Goal: Task Accomplishment & Management: Manage account settings

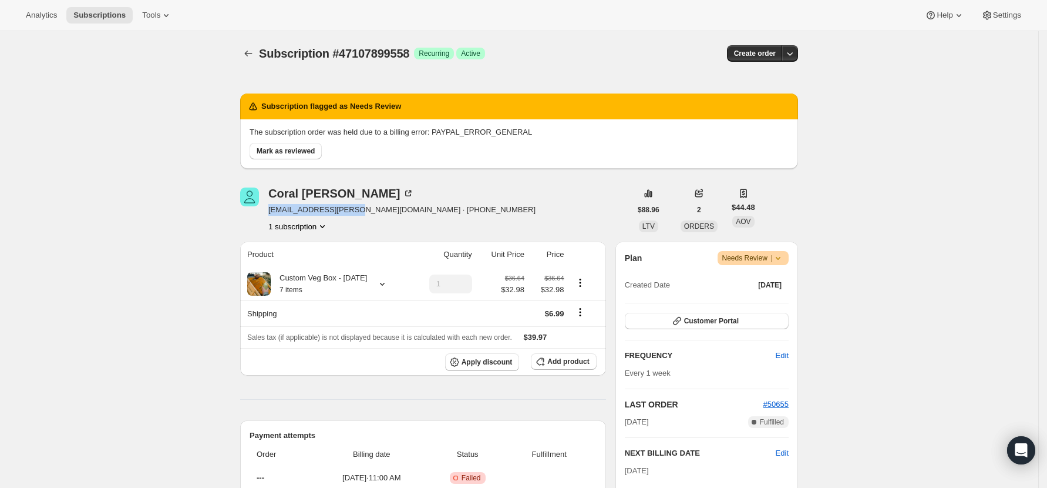
drag, startPoint x: 345, startPoint y: 208, endPoint x: 273, endPoint y: 209, distance: 72.3
click at [273, 209] on span "coral.moir@xtra.co.nz · +64274164988" at bounding box center [401, 210] width 267 height 12
drag, startPoint x: 344, startPoint y: 211, endPoint x: 270, endPoint y: 213, distance: 74.0
click at [270, 213] on div "Coral Moir coral.moir@xtra.co.nz · +64274164988 1 subscription" at bounding box center [435, 209] width 391 height 45
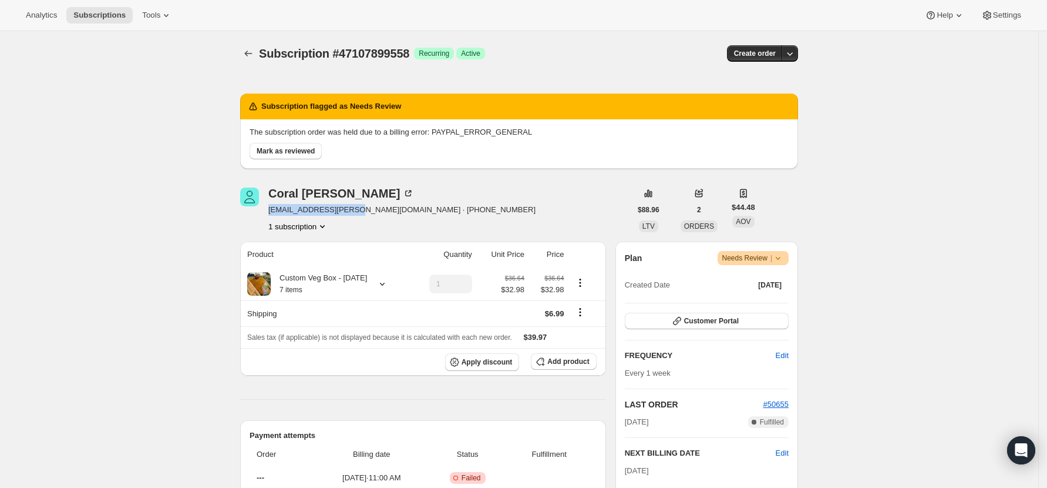
copy span "coral.moir@xtra.co.nz"
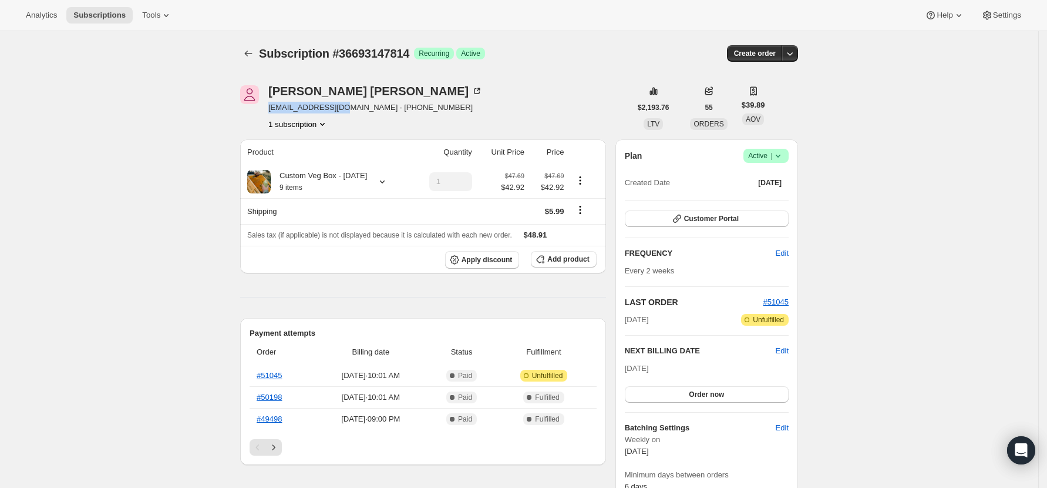
drag, startPoint x: 341, startPoint y: 108, endPoint x: 271, endPoint y: 108, distance: 69.3
click at [271, 108] on div "Janine Waites jnwaites@gmail.com · +6421808212 1 subscription" at bounding box center [435, 107] width 391 height 45
copy span "jnwaites@gmail.com"
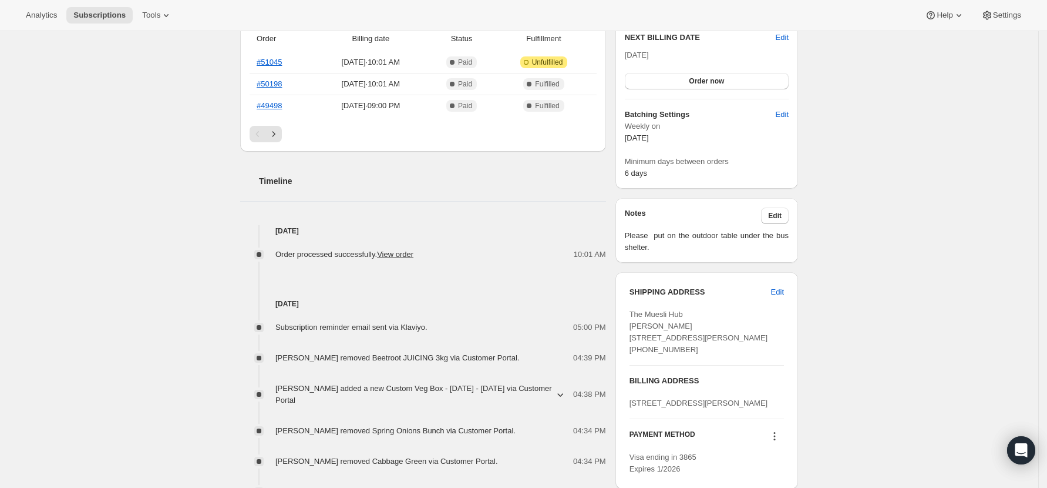
scroll to position [391, 0]
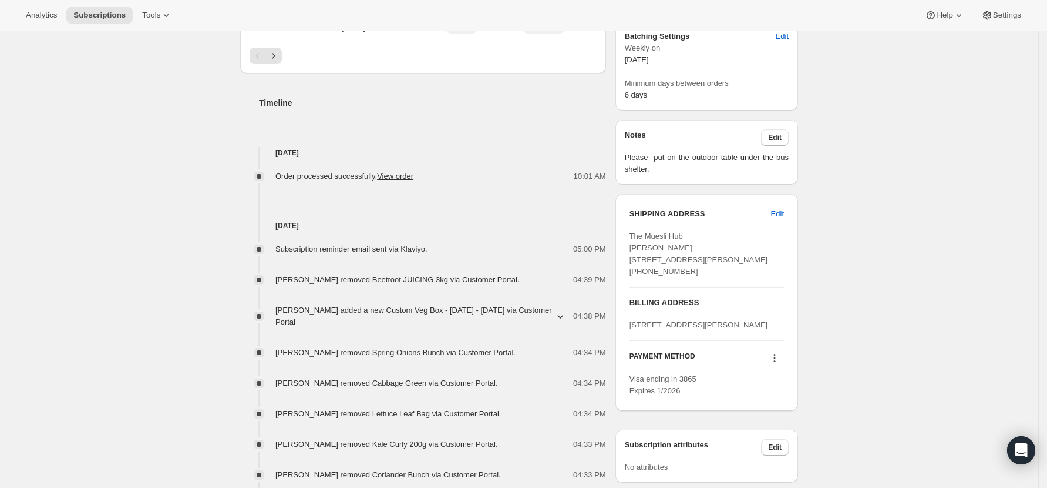
click at [174, 280] on div "Subscription #36693147814. This page is ready Subscription #36693147814 Success…" at bounding box center [519, 443] width 1039 height 1606
click at [553, 327] on span "[PERSON_NAME] added a new Custom Veg Box - [DATE] - [DATE] via Customer Portal" at bounding box center [415, 315] width 278 height 23
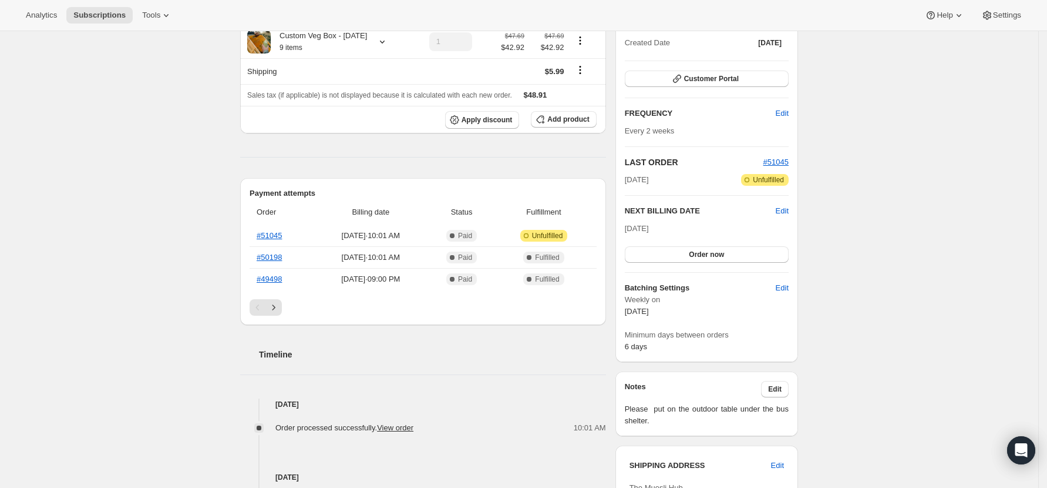
scroll to position [0, 0]
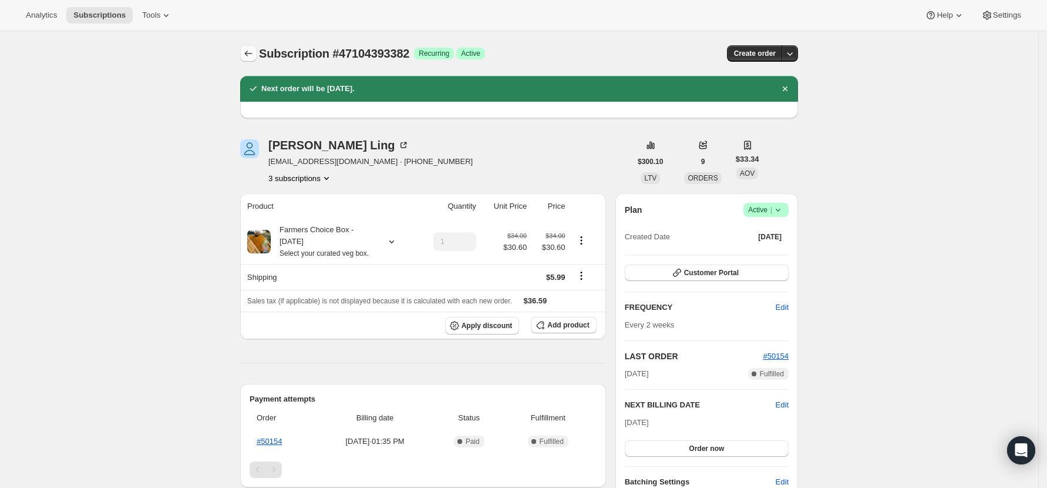
click at [250, 50] on icon "Subscriptions" at bounding box center [249, 54] width 12 height 12
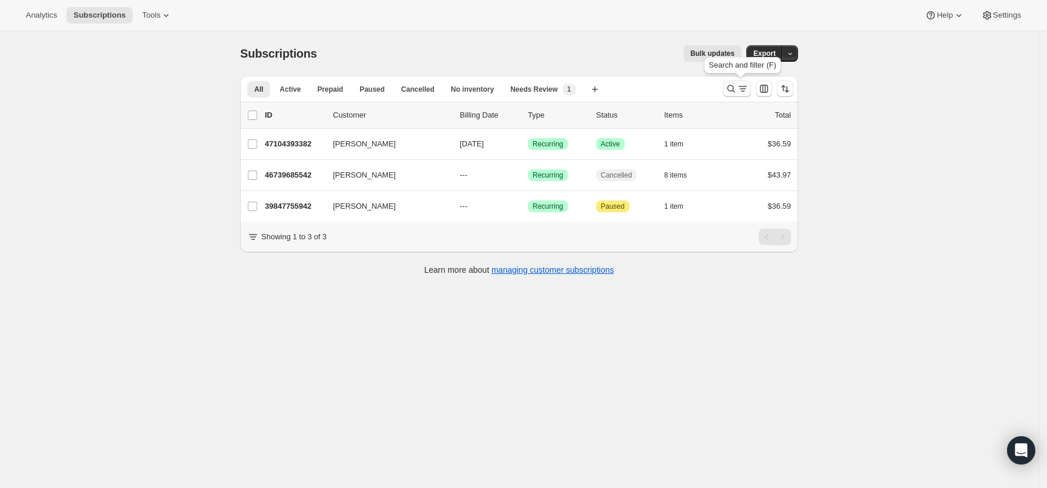
click at [737, 86] on icon "Search and filter results" at bounding box center [732, 89] width 12 height 12
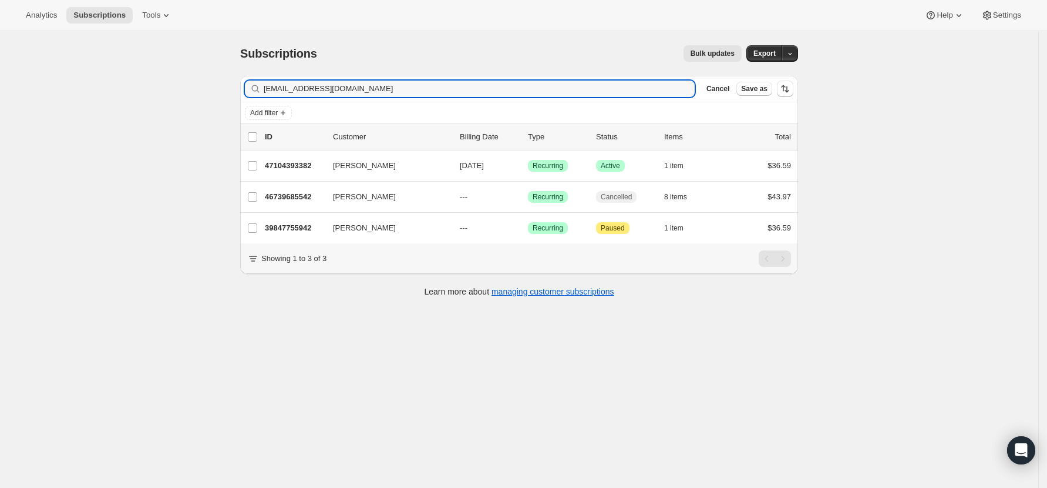
drag, startPoint x: 378, startPoint y: 92, endPoint x: 166, endPoint y: 93, distance: 212.1
click at [166, 93] on div "Subscriptions. This page is ready Subscriptions Bulk updates More actions Bulk …" at bounding box center [519, 275] width 1039 height 488
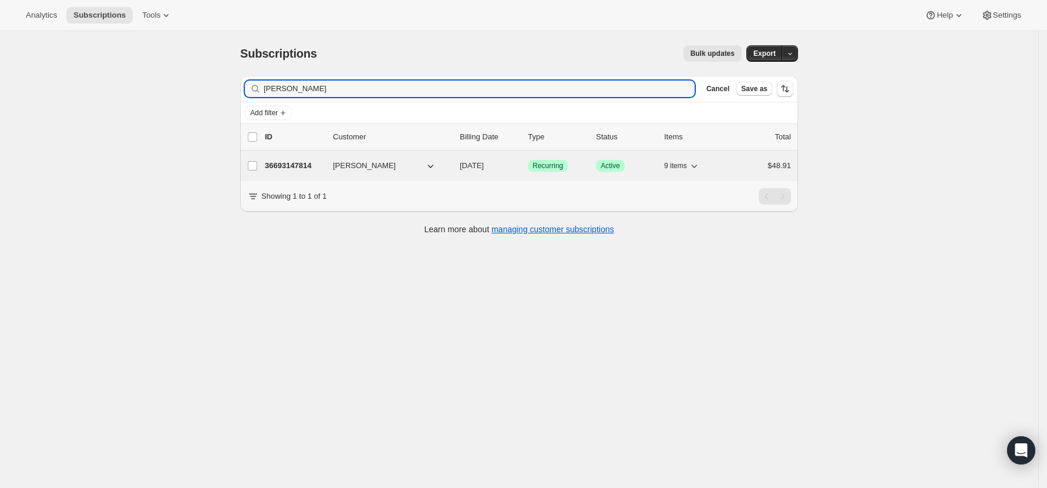
type input "[PERSON_NAME]"
click at [295, 166] on p "36693147814" at bounding box center [294, 166] width 59 height 12
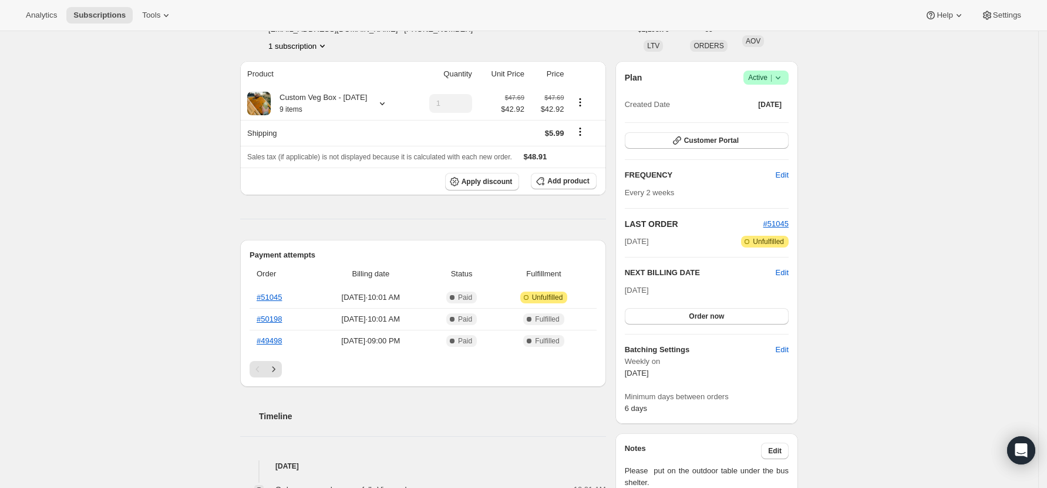
scroll to position [156, 0]
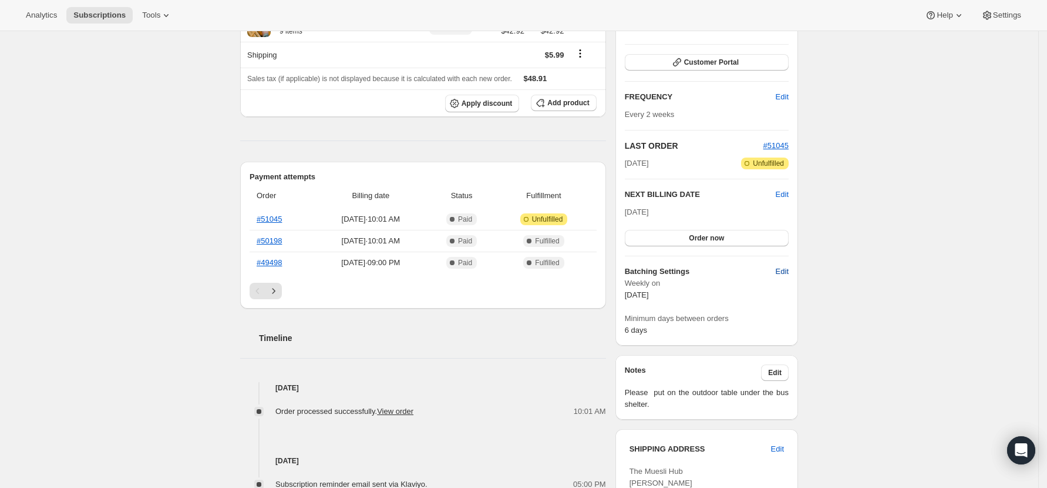
click at [783, 269] on span "Edit" at bounding box center [782, 272] width 13 height 12
select select "WEEKDAY"
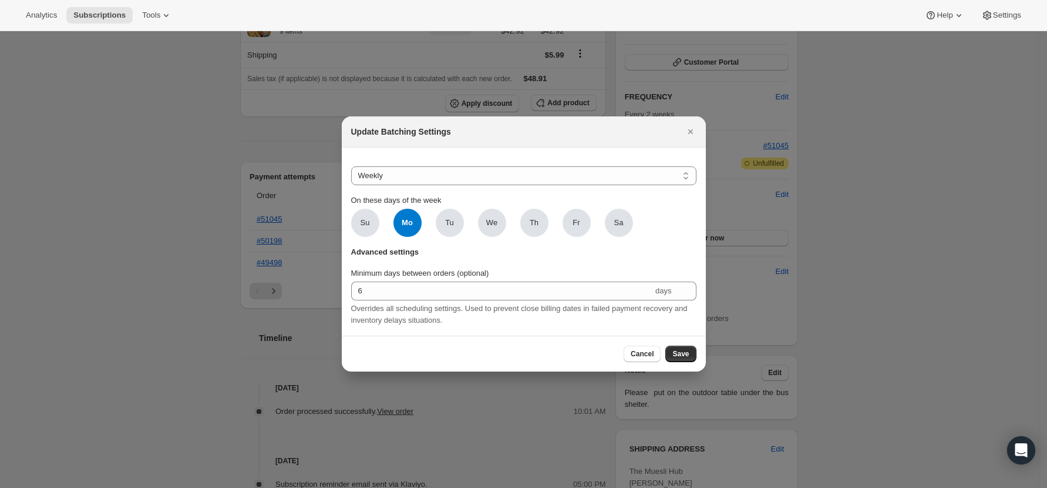
scroll to position [0, 0]
click at [612, 219] on span "Sa" at bounding box center [619, 223] width 28 height 28
click at [0, 0] on input "Sa" at bounding box center [0, 0] width 0 height 0
click at [409, 217] on span "Mo" at bounding box center [408, 223] width 28 height 28
click input "Mo" at bounding box center [0, 0] width 0 height 0
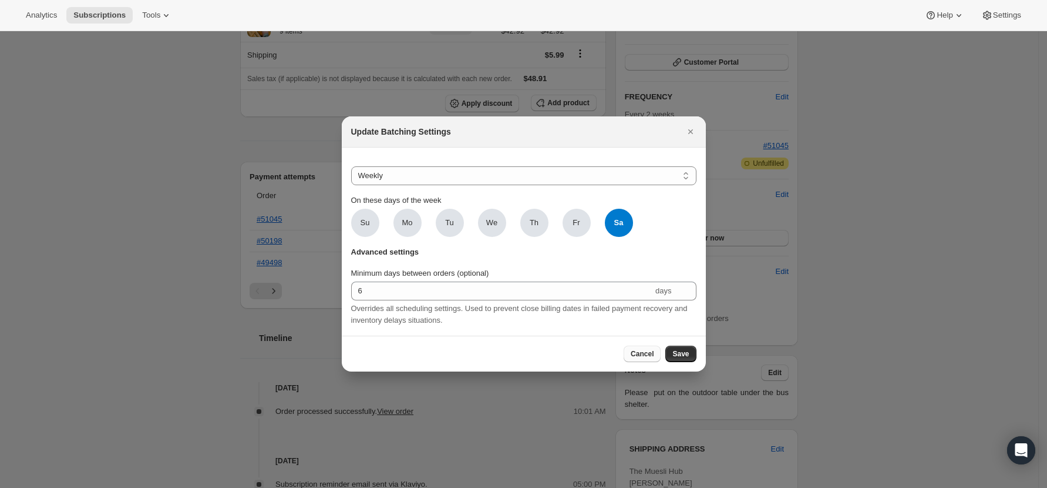
click at [635, 354] on span "Cancel" at bounding box center [642, 353] width 23 height 9
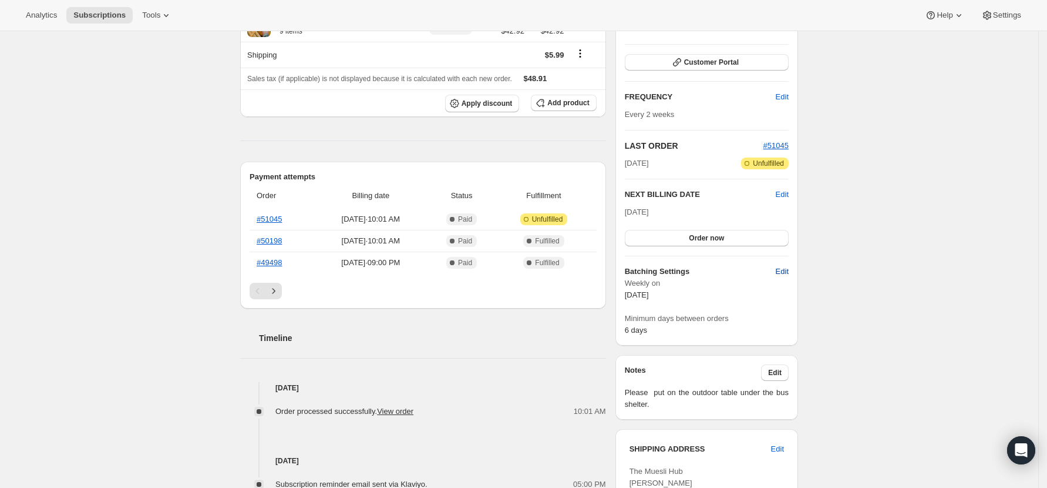
click at [788, 267] on span "Edit" at bounding box center [782, 272] width 13 height 12
select select "WEEKDAY"
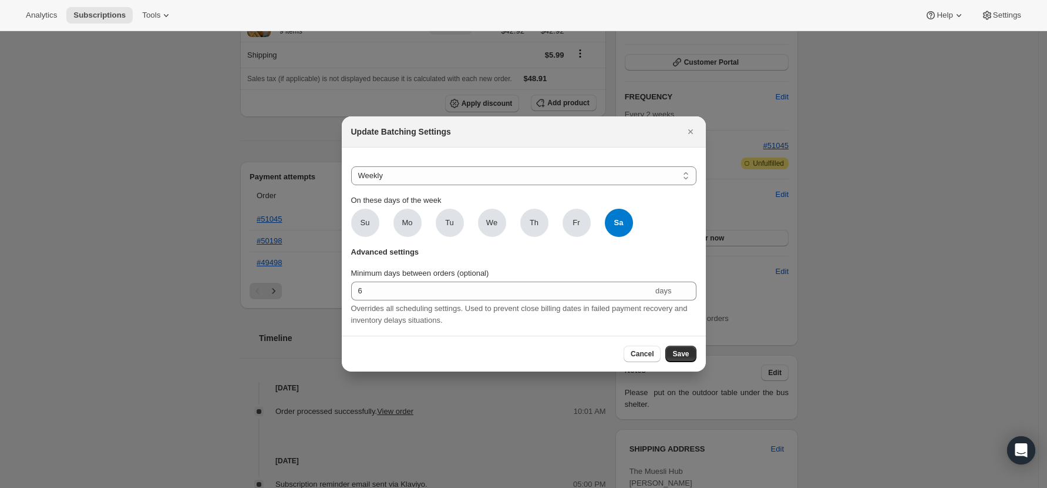
scroll to position [0, 0]
click at [679, 352] on button "Save" at bounding box center [681, 353] width 31 height 16
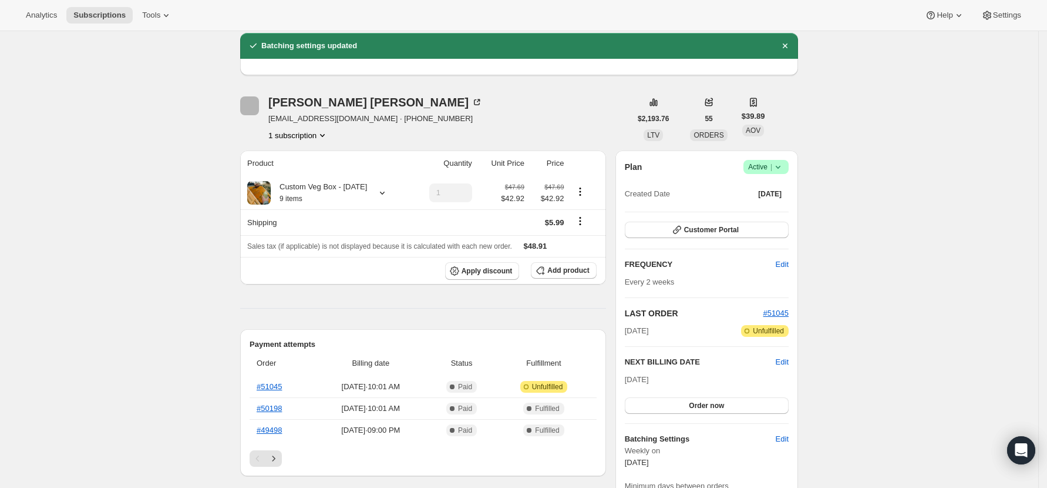
scroll to position [156, 0]
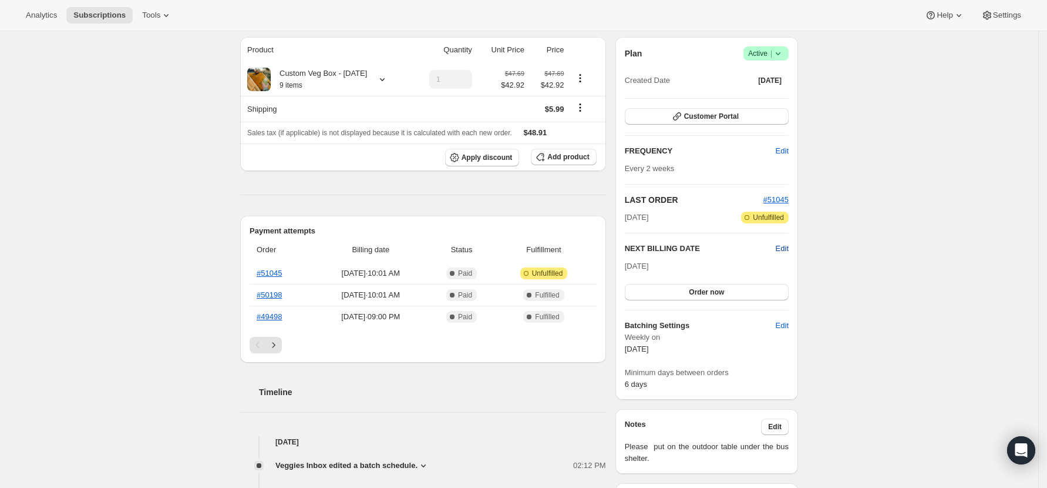
click at [786, 243] on span "Edit" at bounding box center [782, 249] width 13 height 12
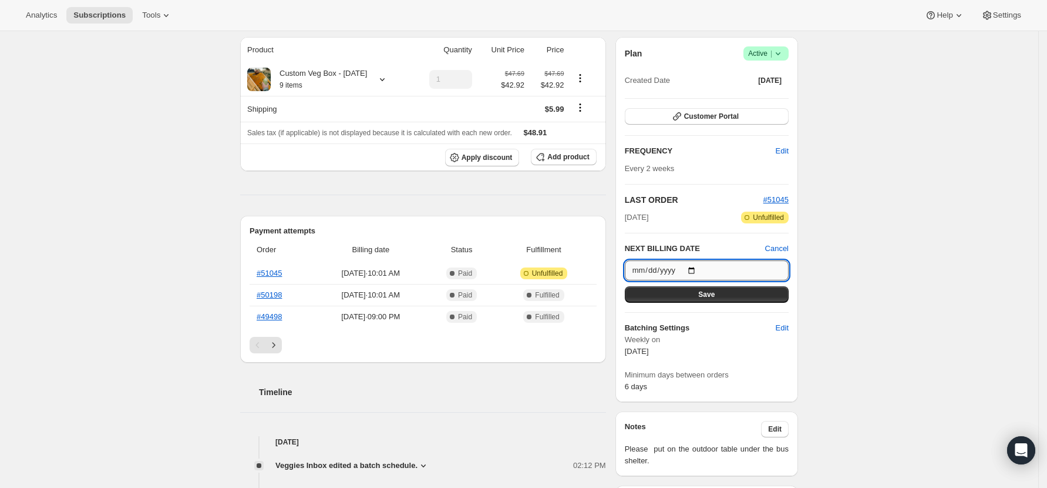
click at [699, 270] on input "[DATE]" at bounding box center [707, 270] width 164 height 20
type input "[DATE]"
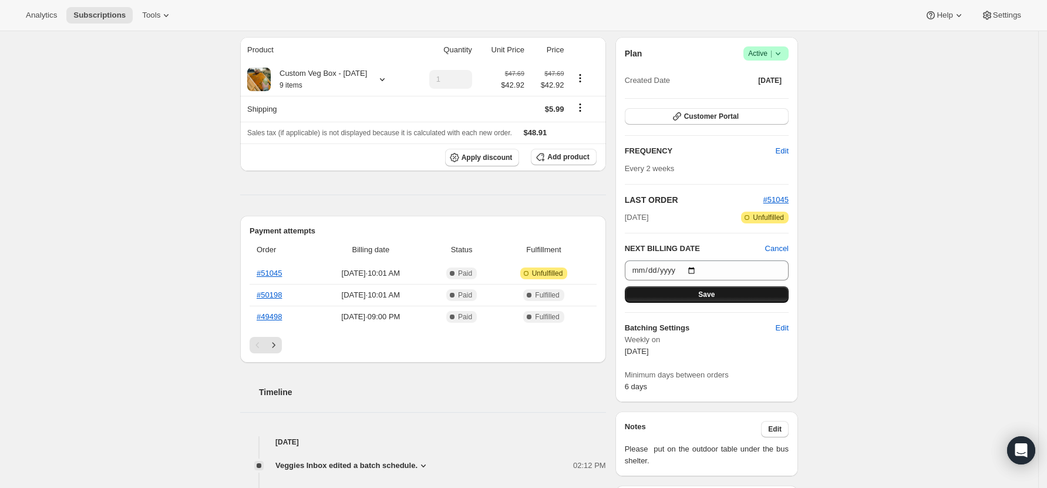
click at [715, 294] on span "Save" at bounding box center [706, 294] width 16 height 9
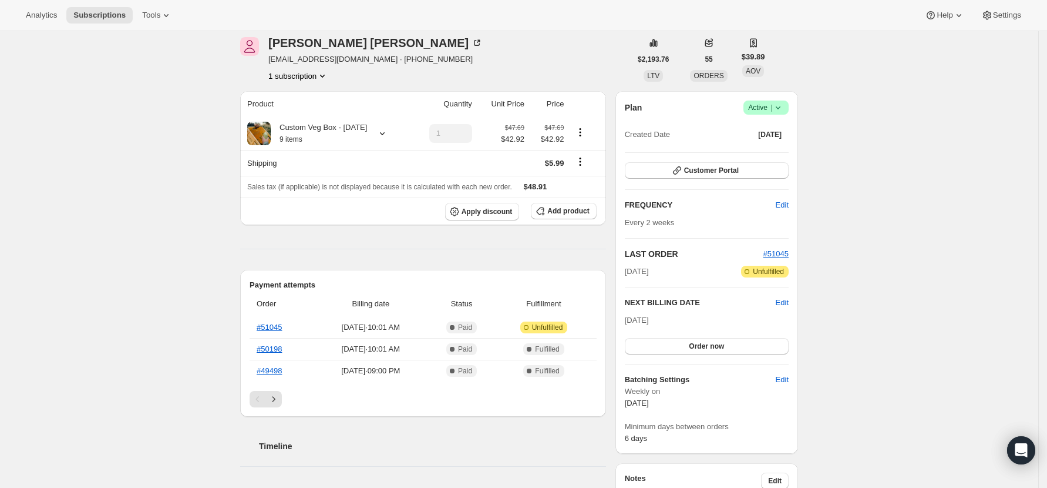
scroll to position [0, 0]
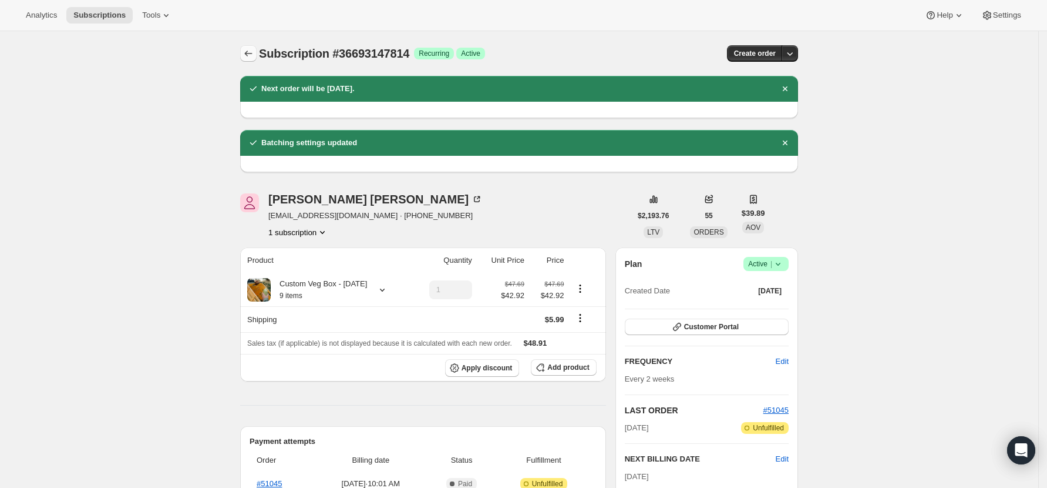
click at [254, 52] on icon "Subscriptions" at bounding box center [249, 54] width 12 height 12
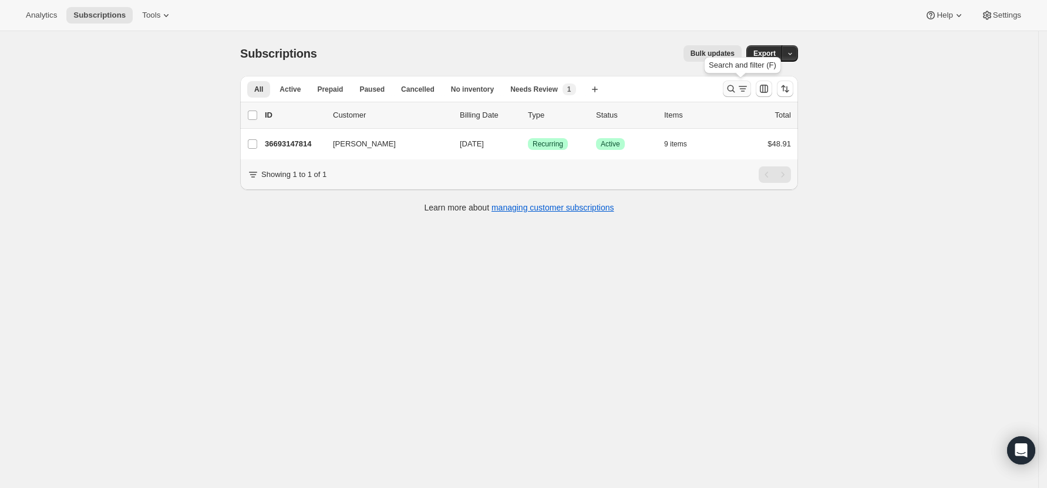
click at [734, 88] on icon "Search and filter results" at bounding box center [732, 89] width 12 height 12
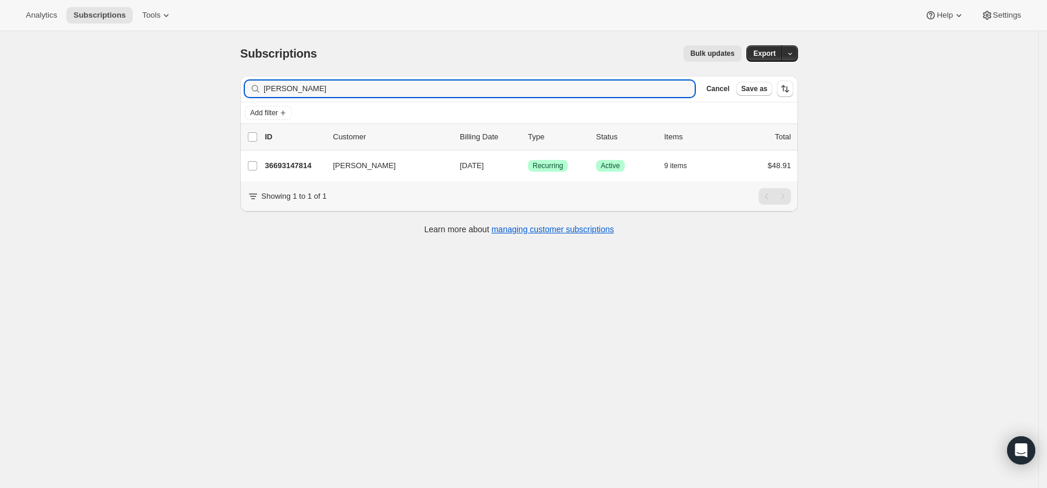
drag, startPoint x: 288, startPoint y: 88, endPoint x: 217, endPoint y: 88, distance: 70.5
click at [217, 88] on div "Subscriptions. This page is ready Subscriptions Bulk updates More actions Bulk …" at bounding box center [519, 275] width 1039 height 488
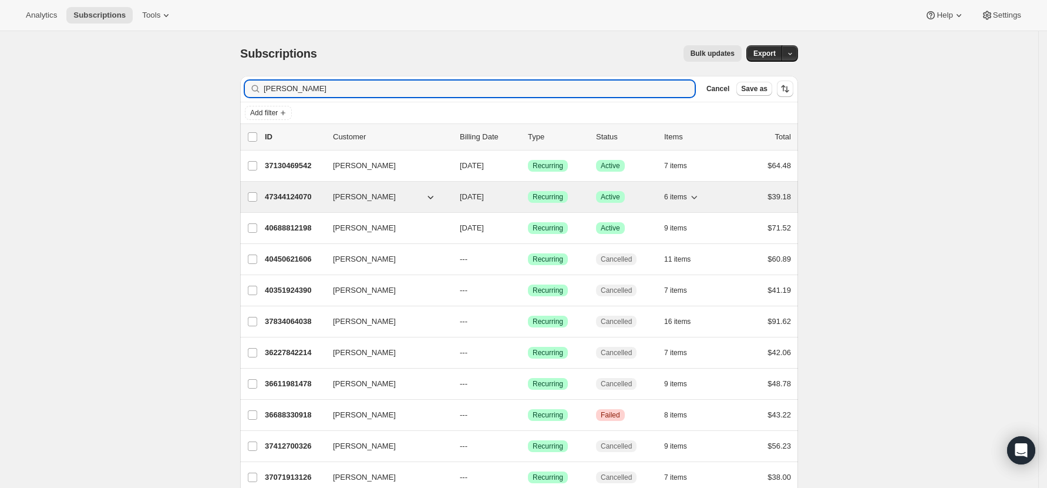
type input "[PERSON_NAME]"
click at [300, 191] on p "47344124070" at bounding box center [294, 197] width 59 height 12
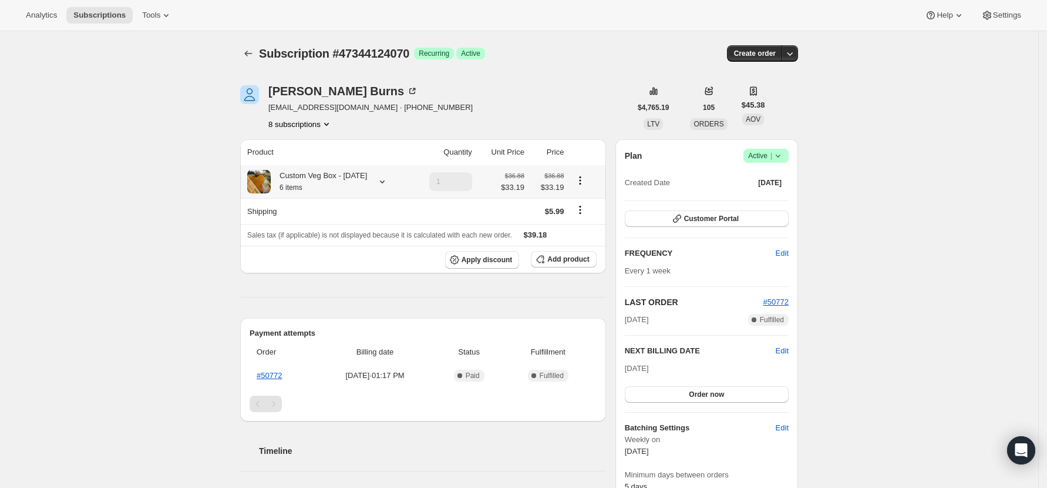
click at [385, 182] on icon at bounding box center [382, 181] width 5 height 3
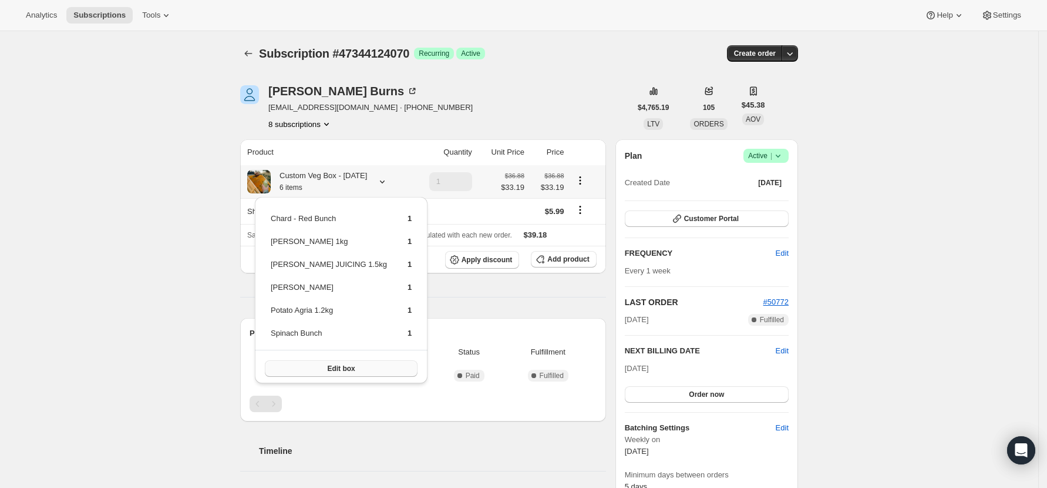
click at [327, 367] on span "Edit box" at bounding box center [341, 368] width 28 height 9
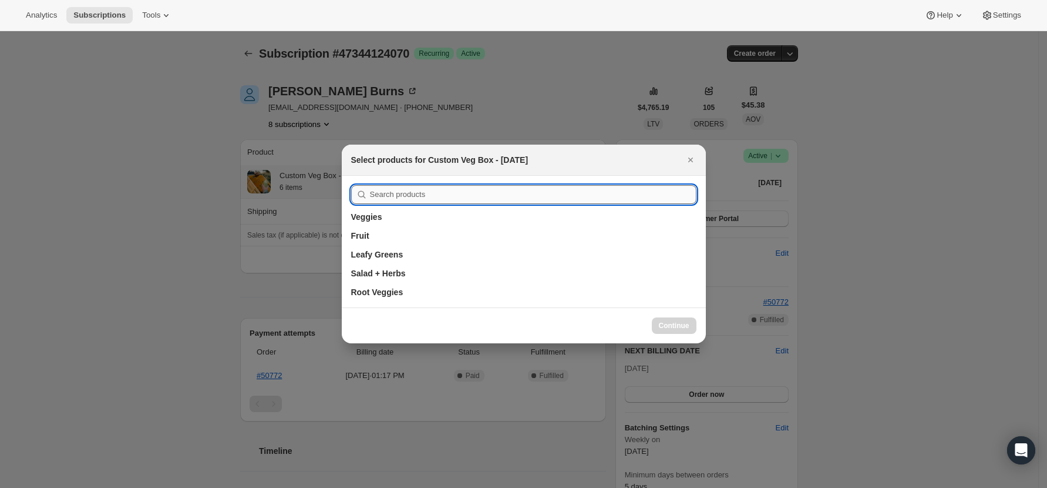
click at [419, 201] on input ":r108:" at bounding box center [533, 194] width 327 height 19
type input "leek"
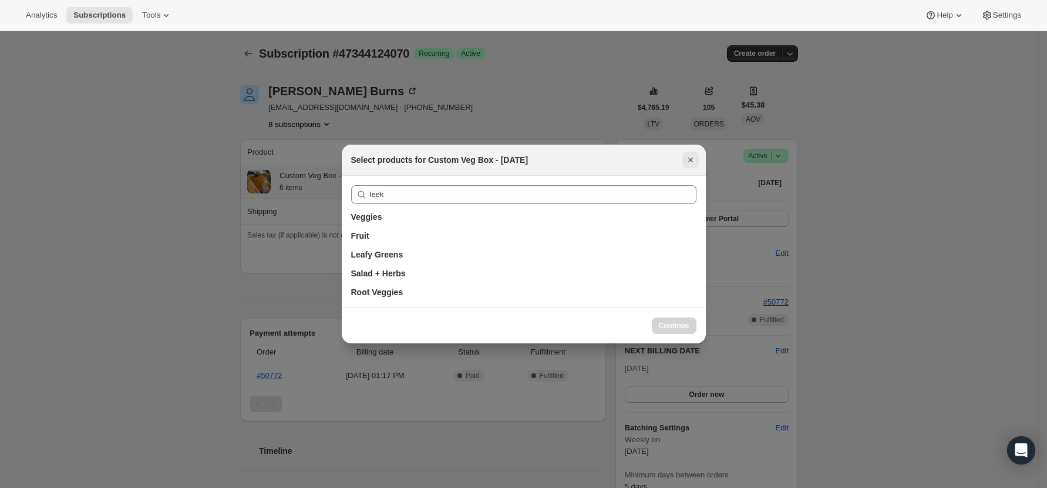
click at [690, 156] on icon "Close" at bounding box center [691, 160] width 12 height 12
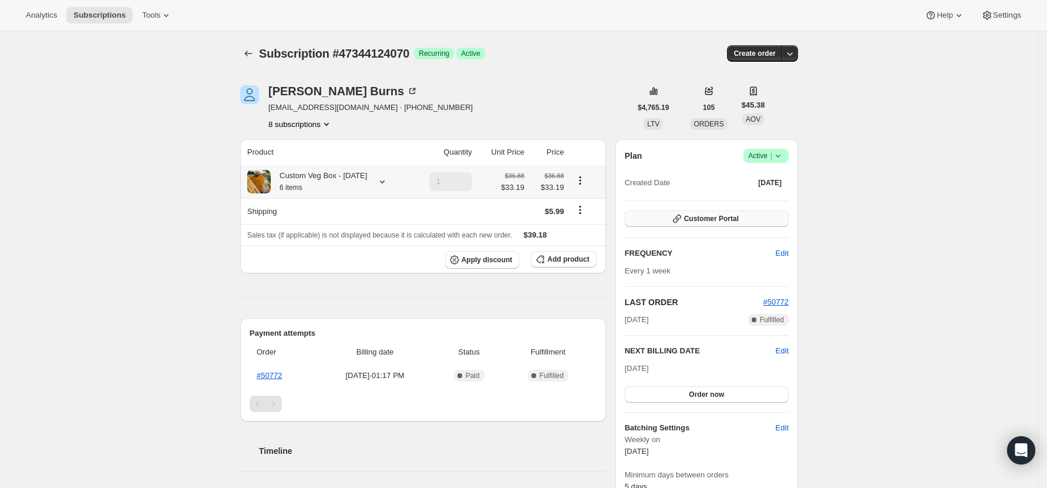
click at [694, 213] on button "Customer Portal" at bounding box center [707, 218] width 164 height 16
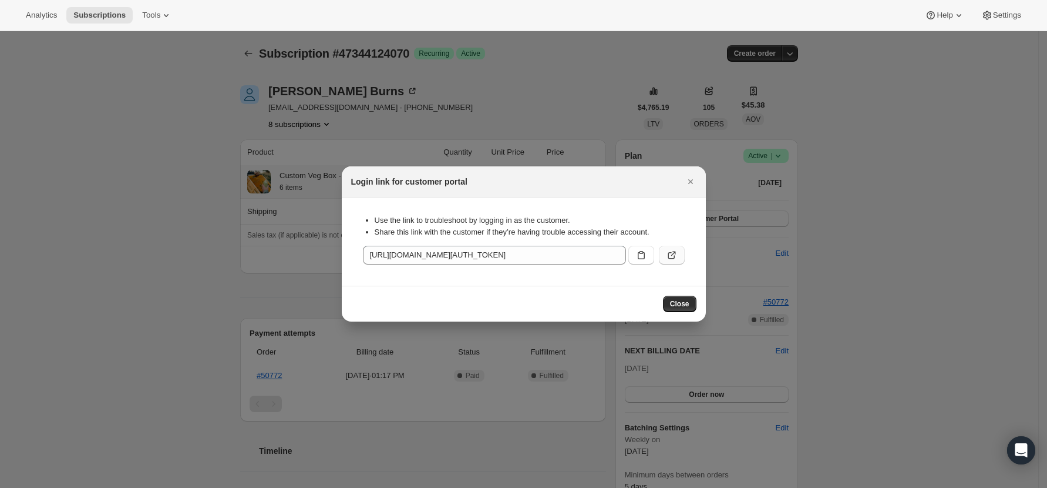
click at [675, 256] on icon ":ru5:" at bounding box center [672, 255] width 12 height 12
click at [642, 252] on icon ":ru5:" at bounding box center [642, 255] width 12 height 12
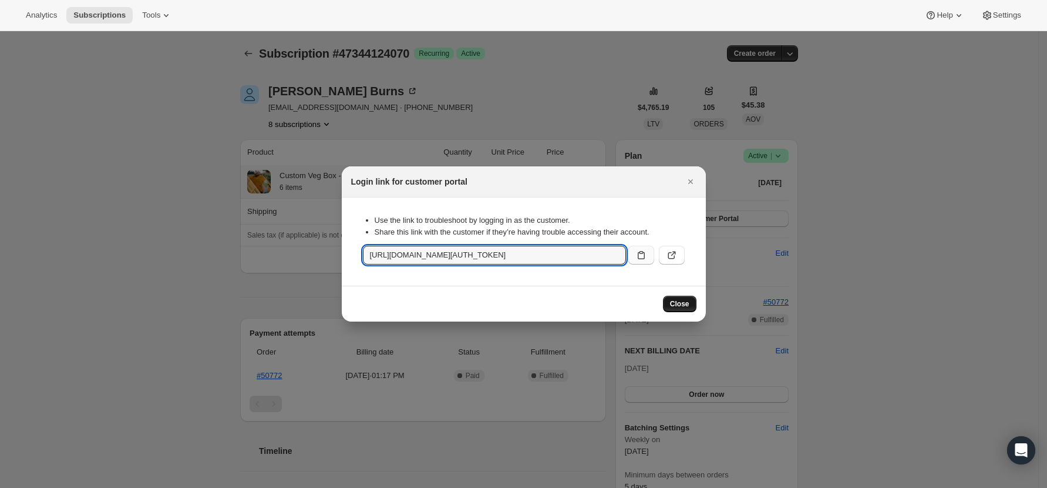
click at [674, 304] on span "Close" at bounding box center [679, 303] width 19 height 9
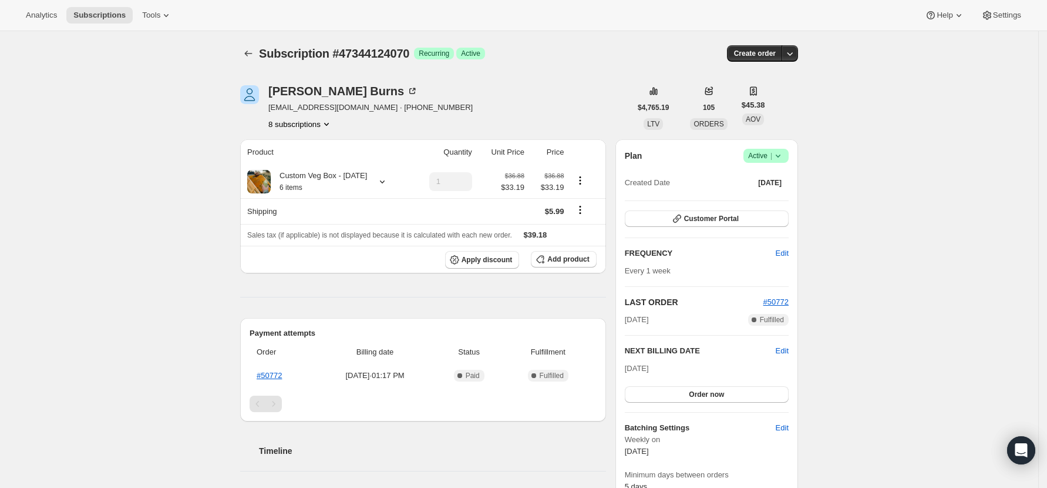
click at [947, 217] on div "Subscription #47344124070. This page is ready Subscription #47344124070 Success…" at bounding box center [519, 464] width 1039 height 866
click at [384, 182] on icon at bounding box center [382, 181] width 5 height 3
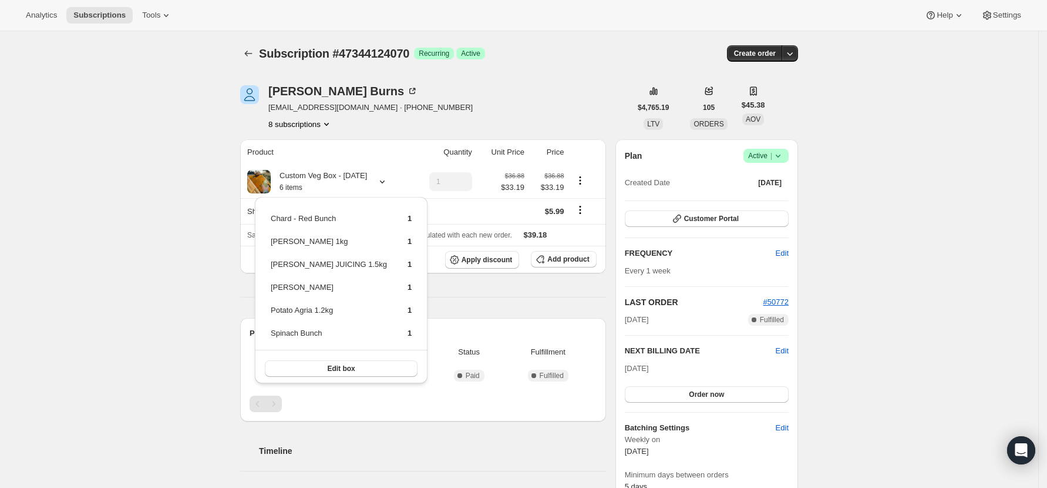
click at [20, 209] on div "Subscription #47344124070. This page is ready Subscription #47344124070 Success…" at bounding box center [519, 464] width 1039 height 866
